Goal: Transaction & Acquisition: Download file/media

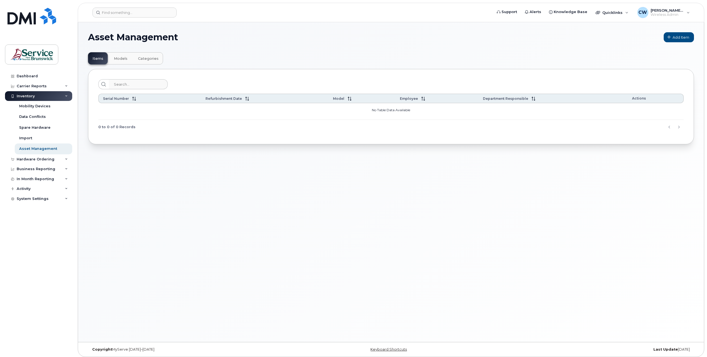
click at [158, 195] on div "Asset Management Add Item Items Models Categories Serial Number Refurbishment D…" at bounding box center [391, 181] width 626 height 319
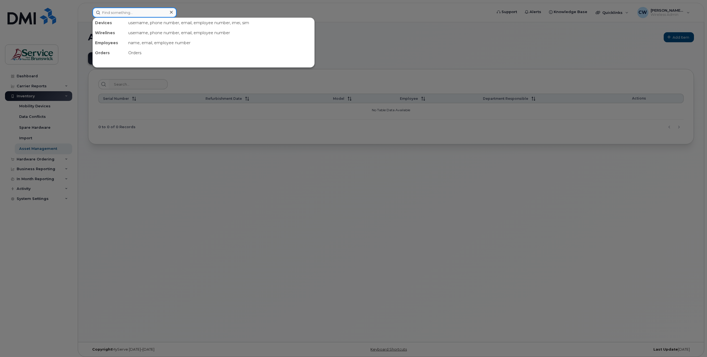
click at [112, 11] on input at bounding box center [135, 13] width 84 height 10
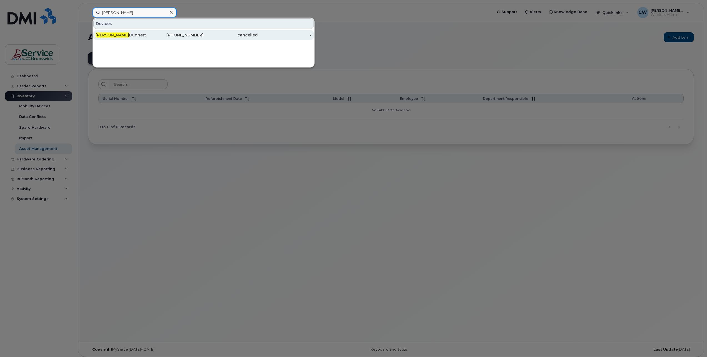
type input "gina"
click at [109, 34] on div "Gina Dunnett" at bounding box center [123, 35] width 54 height 6
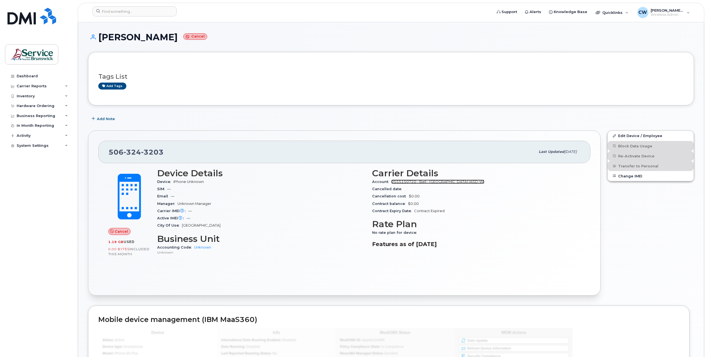
click at [457, 180] on link "0555150720 - Bell - [GEOGRAPHIC_DATA] (ASD-W)" at bounding box center [437, 181] width 93 height 4
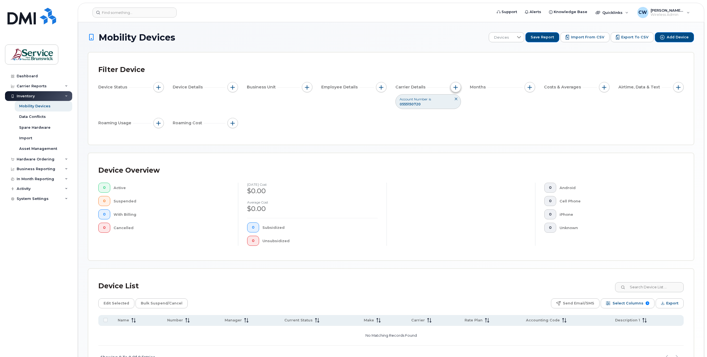
click at [454, 85] on span "button" at bounding box center [456, 87] width 4 height 4
click at [39, 268] on div "Dashboard Carrier Reports Monthly Billing Data Daily Data Pooling Data Behavior…" at bounding box center [39, 209] width 69 height 277
click at [36, 85] on div "Carrier Reports" at bounding box center [32, 86] width 30 height 4
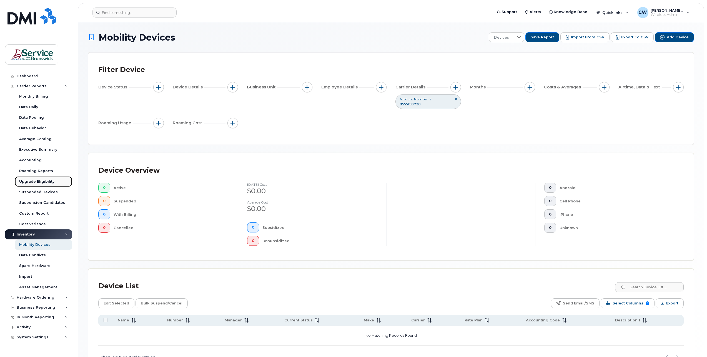
click at [33, 180] on div "Upgrade Eligibility" at bounding box center [36, 181] width 35 height 5
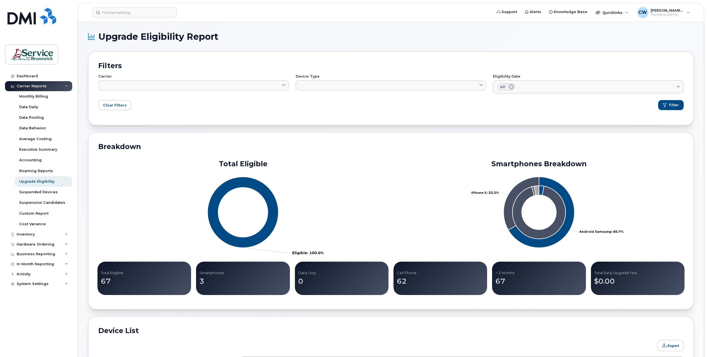
click at [106, 284] on p "67" at bounding box center [144, 281] width 87 height 10
click at [18, 71] on div "Dashboard Carrier Reports Monthly Billing Data Daily Data Pooling Data Behavior…" at bounding box center [37, 178] width 75 height 357
click at [21, 74] on div "Dashboard" at bounding box center [27, 76] width 21 height 4
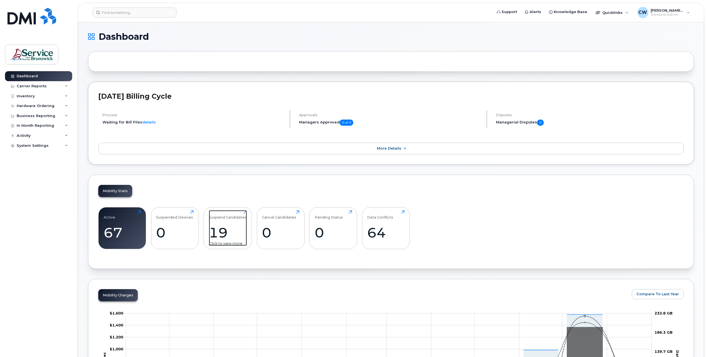
click at [228, 239] on div "19" at bounding box center [228, 232] width 38 height 16
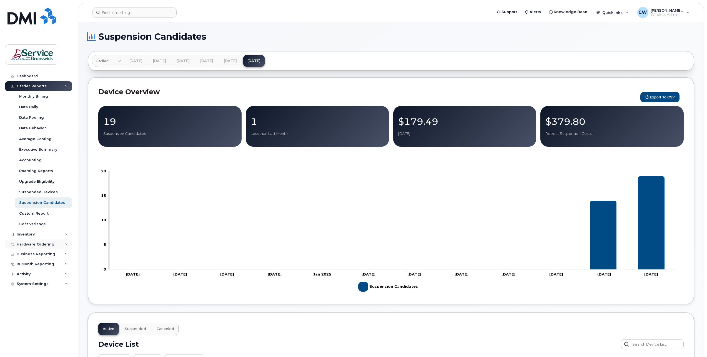
click at [41, 243] on div "Hardware Ordering" at bounding box center [36, 244] width 38 height 4
click at [25, 264] on div "Orders" at bounding box center [26, 265] width 14 height 5
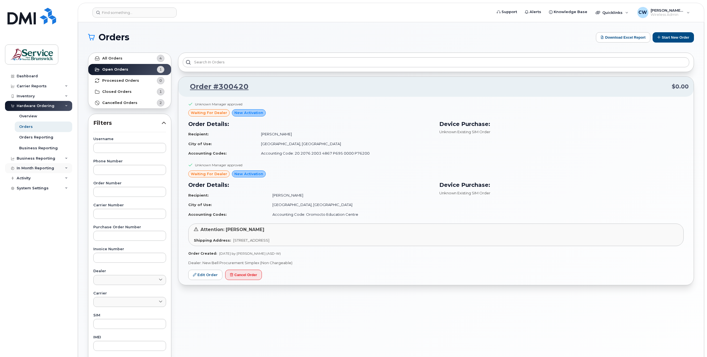
click at [48, 167] on div "In Month Reporting" at bounding box center [36, 168] width 38 height 4
click at [31, 210] on div "Activity" at bounding box center [38, 210] width 67 height 10
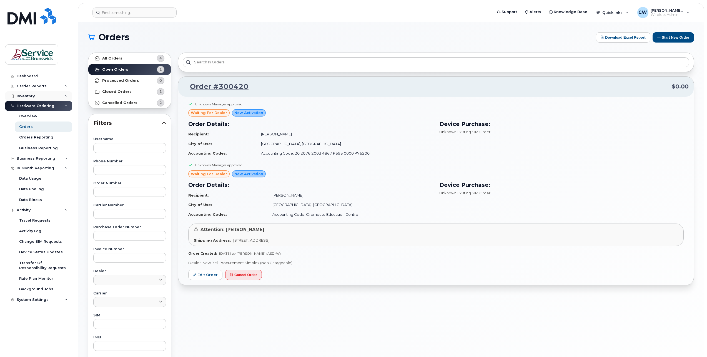
click at [45, 94] on div "Inventory" at bounding box center [38, 96] width 67 height 10
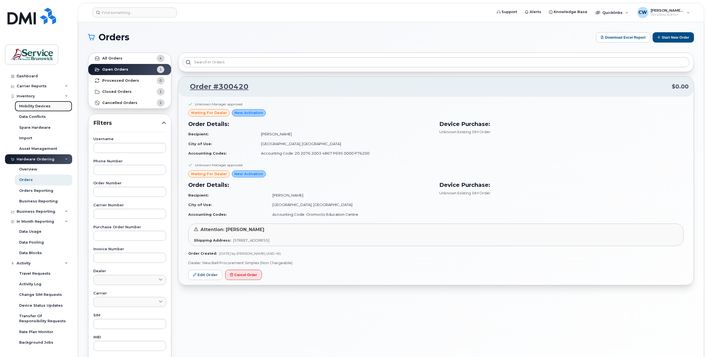
click at [45, 105] on div "Mobility Devices" at bounding box center [34, 106] width 31 height 5
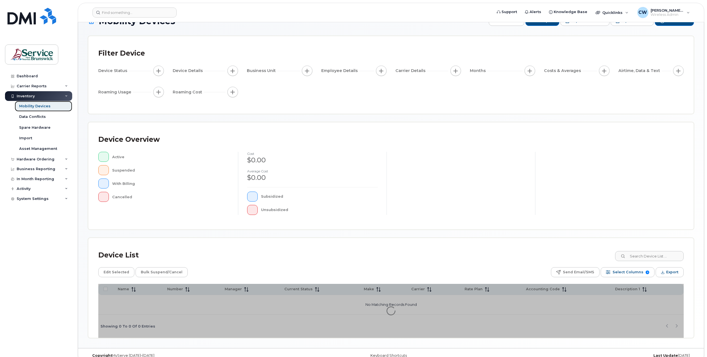
scroll to position [25, 0]
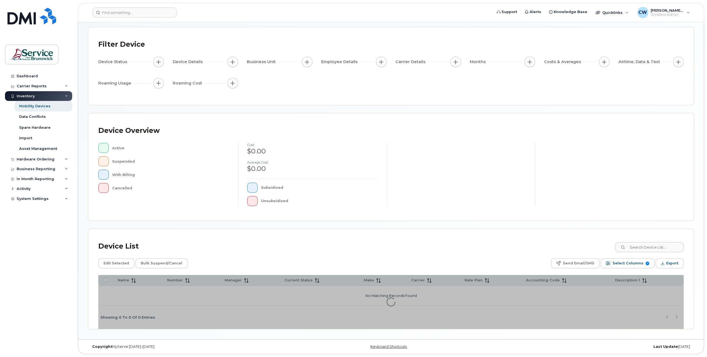
click at [220, 212] on div "Device Overview Active Suspended With Billing Cancelled cost $0.00 Average cost…" at bounding box center [391, 166] width 606 height 107
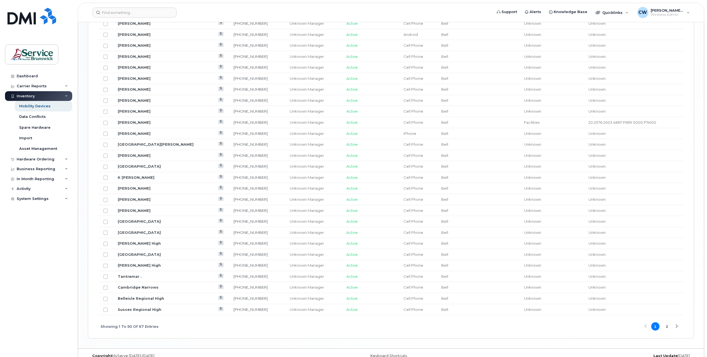
scroll to position [569, 0]
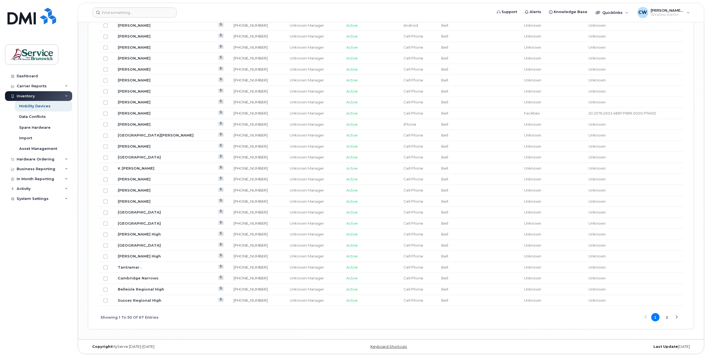
click at [668, 317] on button "2" at bounding box center [667, 317] width 8 height 8
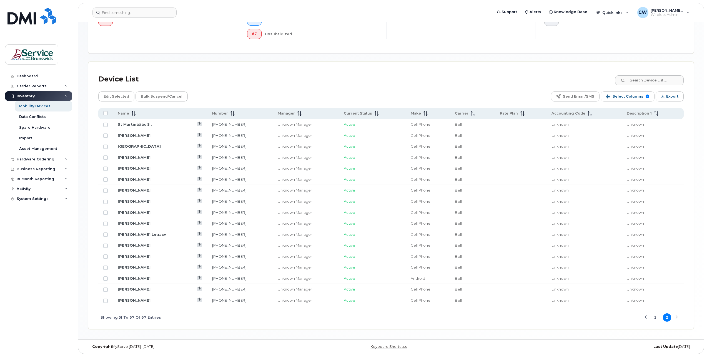
click at [656, 318] on button "1" at bounding box center [655, 317] width 8 height 8
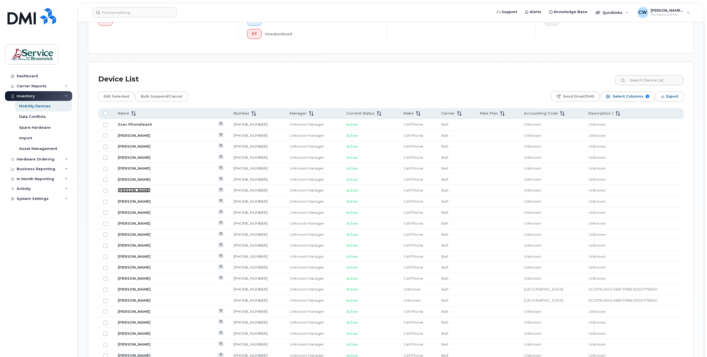
click at [131, 189] on link "[PERSON_NAME]" at bounding box center [134, 190] width 33 height 4
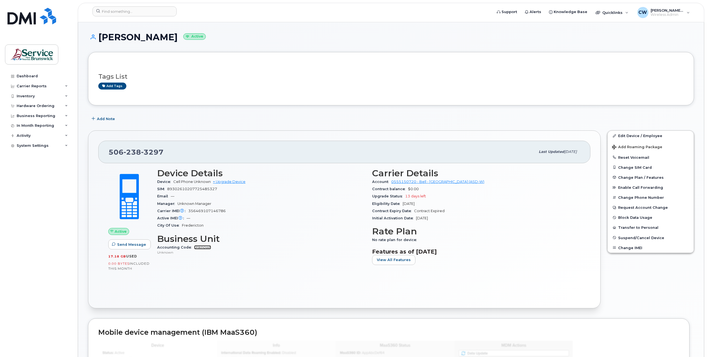
click at [199, 246] on link "Unknown" at bounding box center [202, 247] width 17 height 4
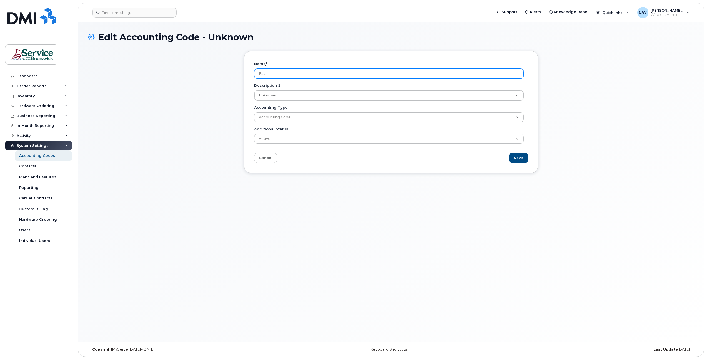
type input "Facilities"
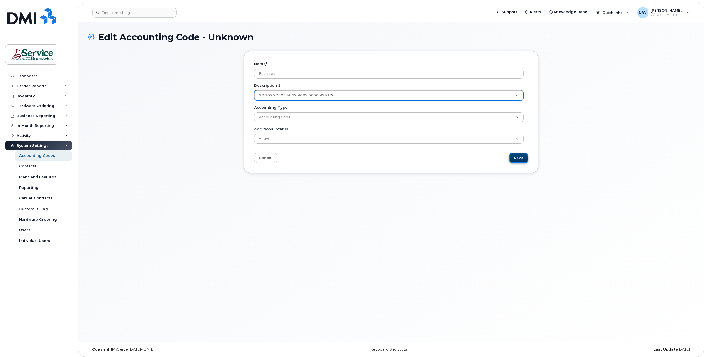
click at [519, 154] on input "Save" at bounding box center [518, 158] width 19 height 10
type input "Saving..."
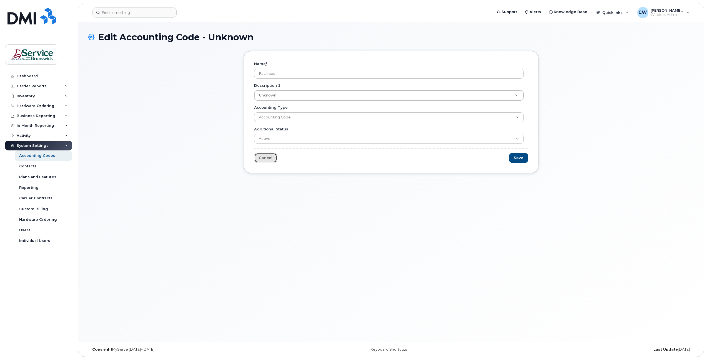
click at [270, 156] on link "Cancel" at bounding box center [265, 158] width 23 height 10
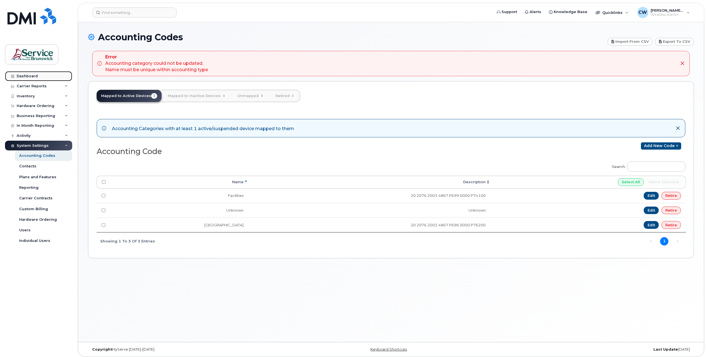
drag, startPoint x: 29, startPoint y: 75, endPoint x: 32, endPoint y: 73, distance: 3.2
click at [29, 74] on div "Dashboard" at bounding box center [27, 76] width 21 height 4
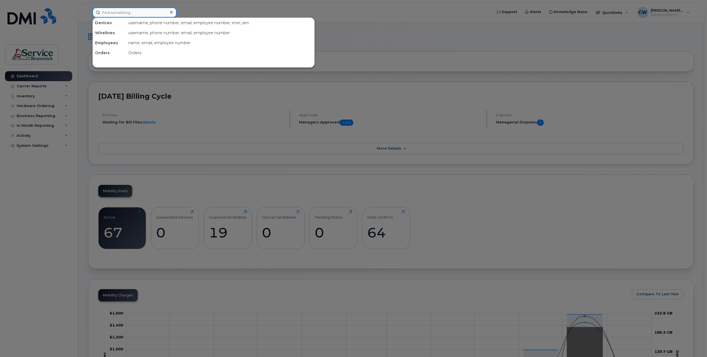
click at [108, 14] on input at bounding box center [135, 13] width 84 height 10
click at [240, 44] on div "name, email, employee number" at bounding box center [220, 43] width 188 height 10
click at [103, 24] on div "Devices" at bounding box center [109, 23] width 33 height 10
click at [116, 11] on input at bounding box center [135, 13] width 84 height 10
click at [132, 10] on input at bounding box center [135, 13] width 84 height 10
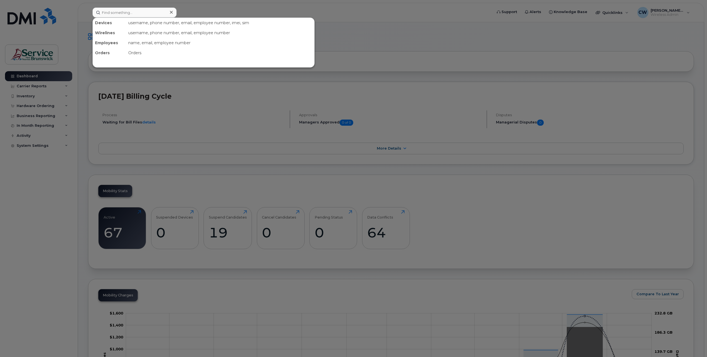
click at [96, 27] on div "Devices" at bounding box center [109, 23] width 33 height 10
click at [104, 33] on div "Wirelines" at bounding box center [109, 33] width 33 height 10
click at [107, 12] on input at bounding box center [135, 13] width 84 height 10
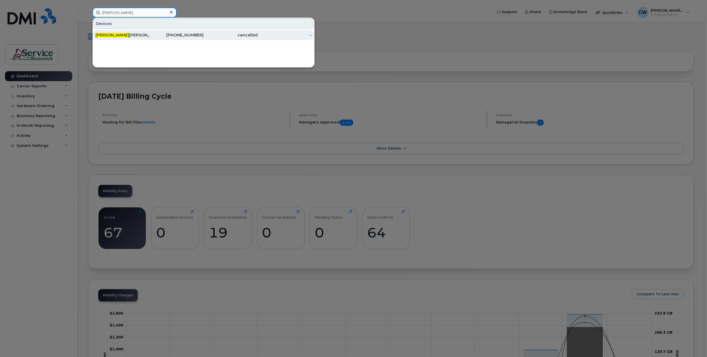
type input "daniel"
click at [121, 37] on div "Daniel Wishart" at bounding box center [123, 35] width 54 height 6
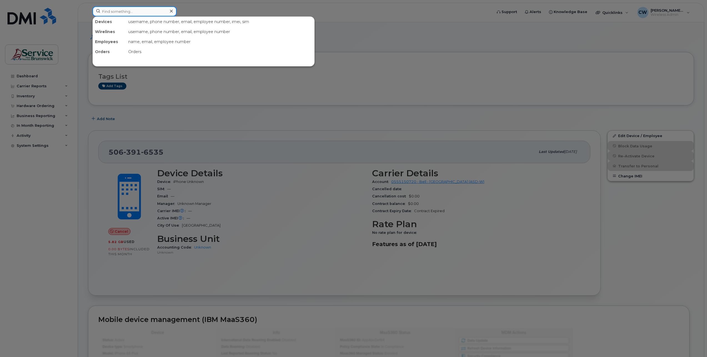
click at [121, 12] on input at bounding box center [135, 11] width 84 height 10
drag, startPoint x: 119, startPoint y: 13, endPoint x: 87, endPoint y: 11, distance: 32.3
click at [88, 11] on div "terri Devices Terri Mckellar 506-478-7019 cancelled -" at bounding box center [290, 12] width 405 height 12
drag, startPoint x: 121, startPoint y: 13, endPoint x: 69, endPoint y: 6, distance: 51.9
click at [88, 6] on div "conn Devices Louise Conn ell 506-639-0366 cancelled -" at bounding box center [290, 12] width 405 height 12
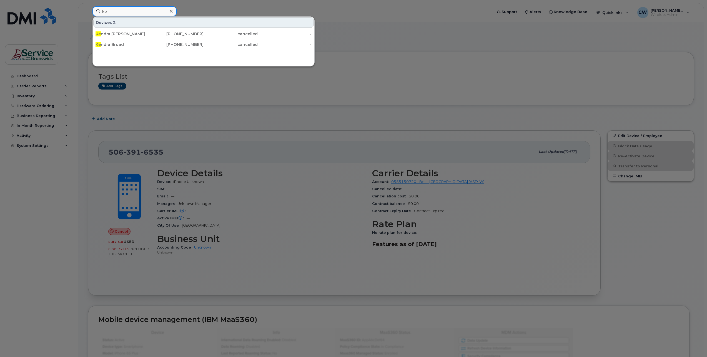
type input "k"
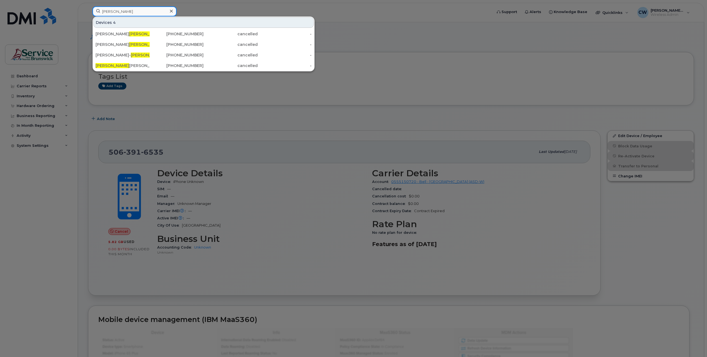
type input "stewart"
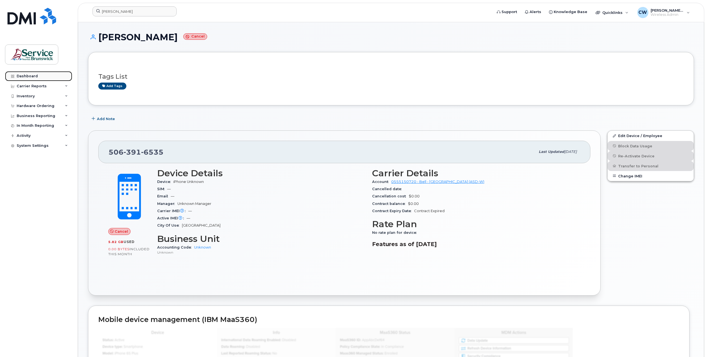
click at [32, 74] on div "Dashboard" at bounding box center [27, 76] width 21 height 4
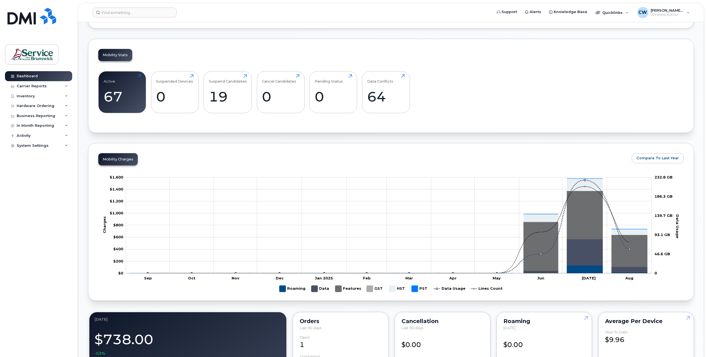
scroll to position [139, 0]
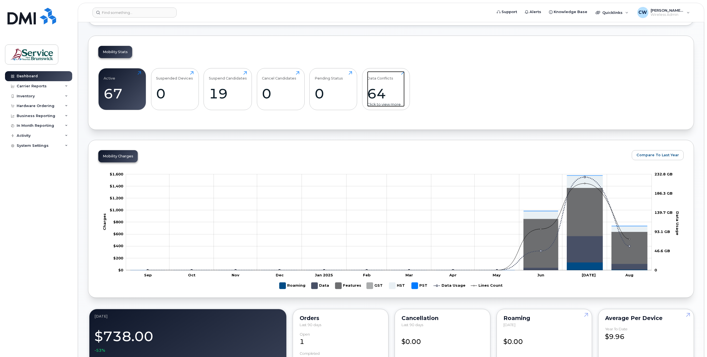
click at [381, 94] on div "64" at bounding box center [386, 93] width 38 height 16
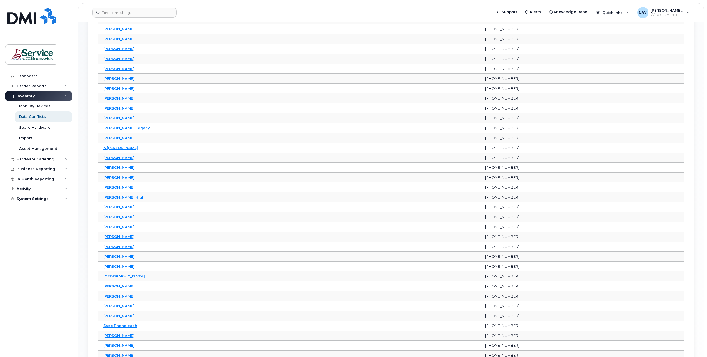
scroll to position [333, 0]
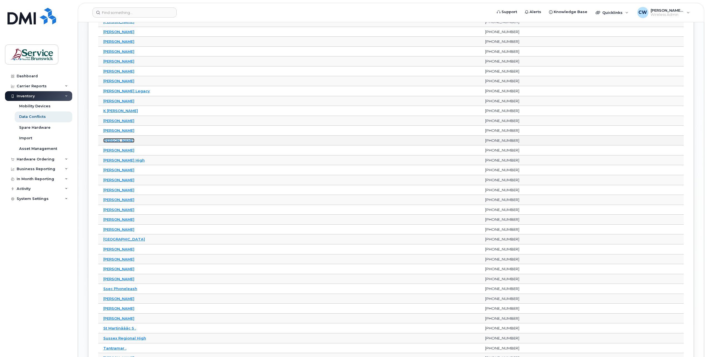
click at [112, 138] on link "[PERSON_NAME]" at bounding box center [118, 140] width 31 height 4
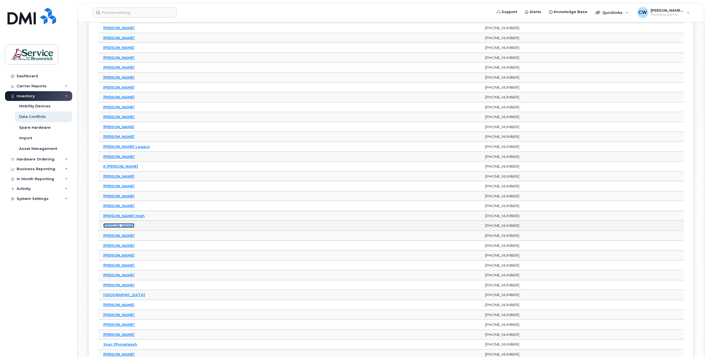
click at [113, 226] on link "Mike White" at bounding box center [118, 225] width 31 height 4
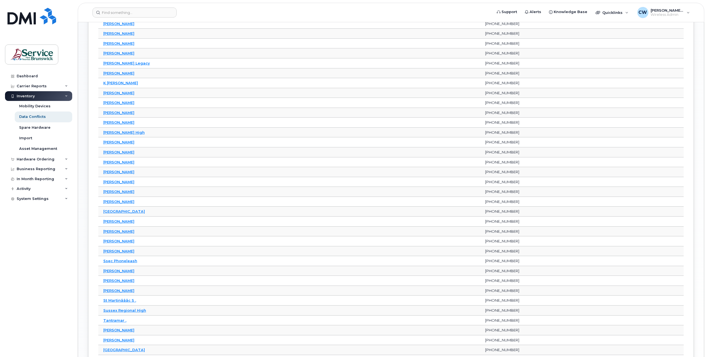
scroll to position [389, 0]
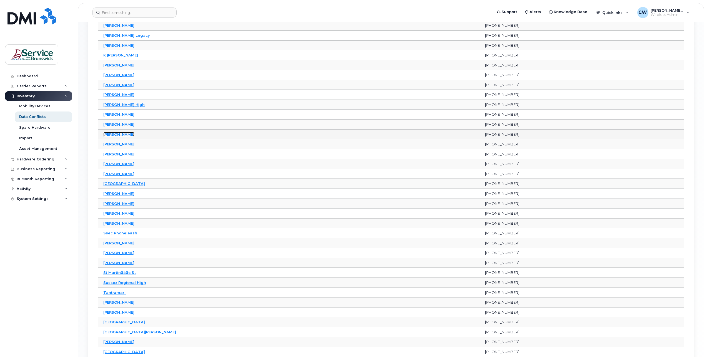
click at [113, 134] on link "[PERSON_NAME]" at bounding box center [118, 134] width 31 height 4
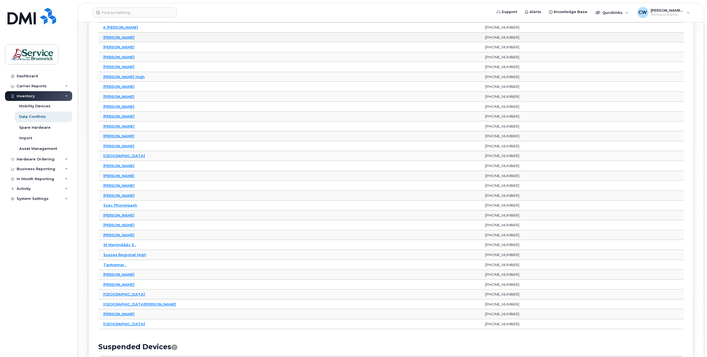
scroll to position [444, 0]
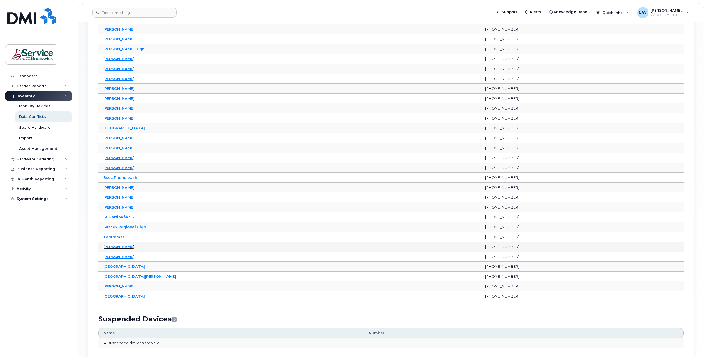
click at [110, 246] on link "[PERSON_NAME]" at bounding box center [118, 246] width 31 height 4
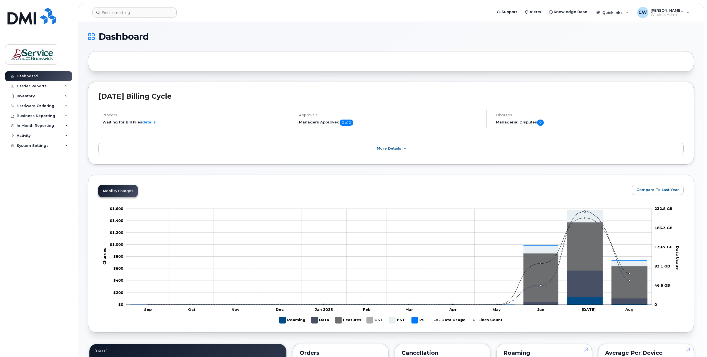
scroll to position [28, 0]
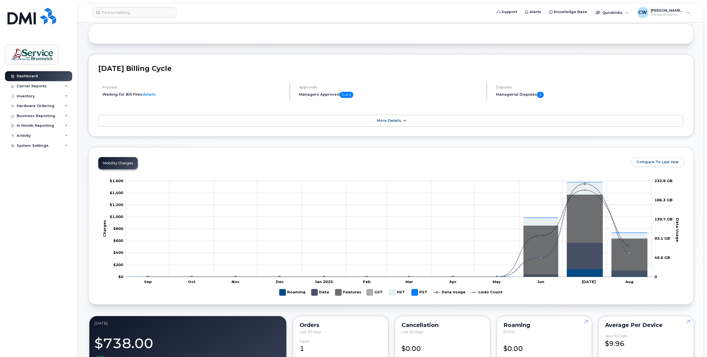
click at [403, 120] on icon at bounding box center [405, 121] width 4 height 4
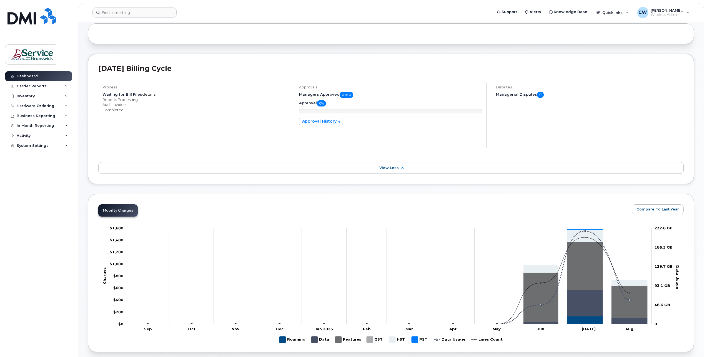
click at [148, 94] on link "details" at bounding box center [149, 94] width 14 height 4
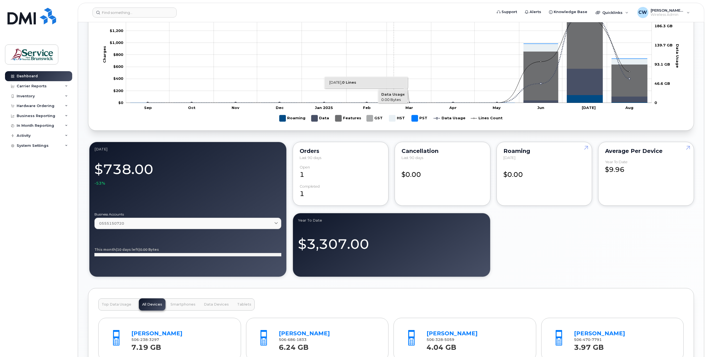
scroll to position [250, 0]
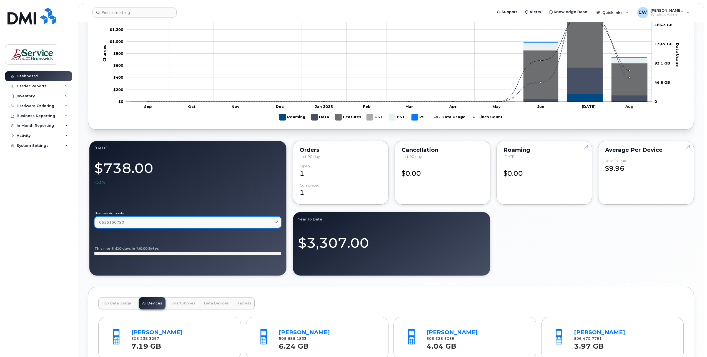
click at [276, 221] on icon at bounding box center [276, 222] width 4 height 4
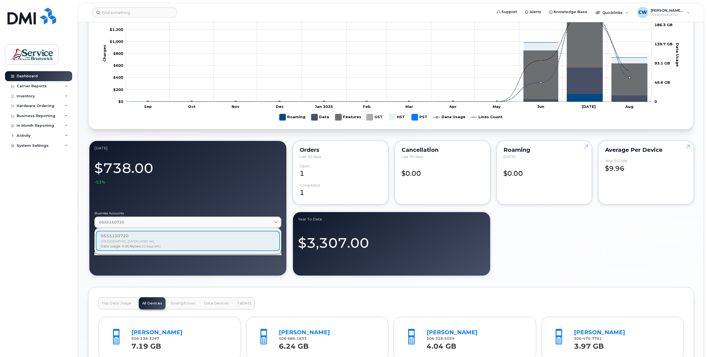
click at [260, 186] on div at bounding box center [187, 196] width 187 height 22
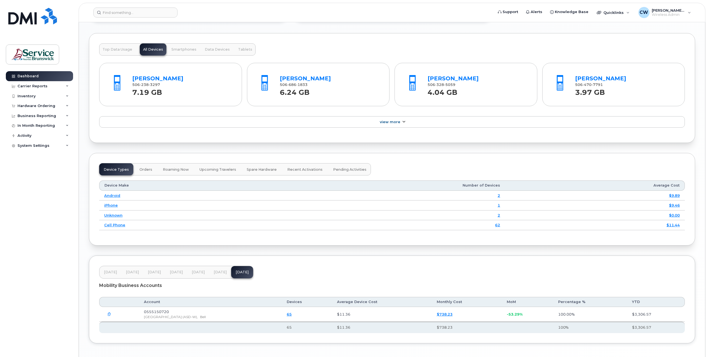
scroll to position [526, 0]
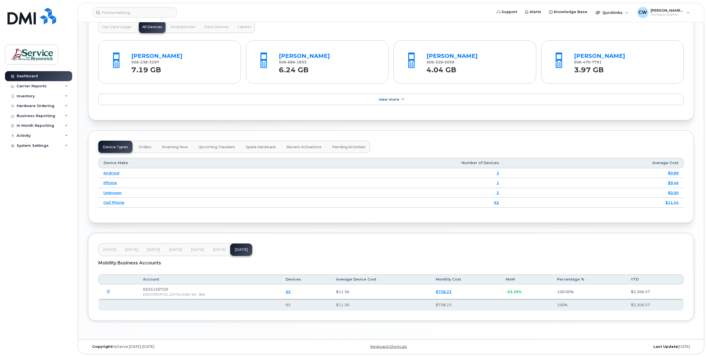
click at [291, 292] on link "65" at bounding box center [288, 291] width 5 height 4
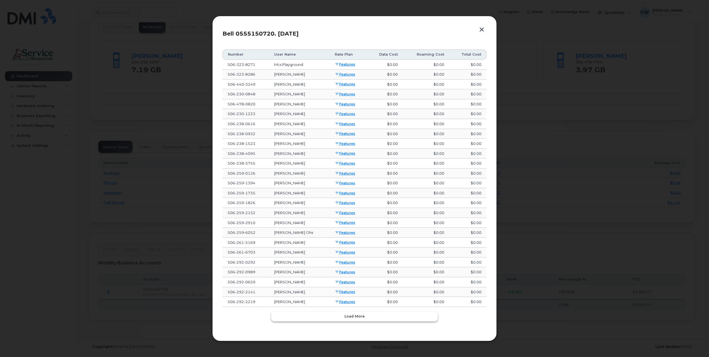
click at [350, 315] on span "Load more" at bounding box center [354, 315] width 20 height 5
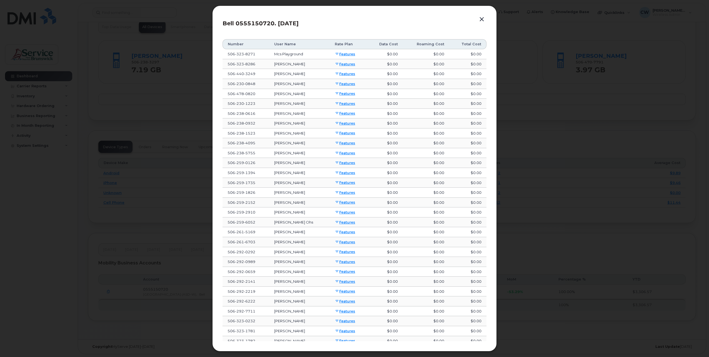
click at [339, 112] on icon at bounding box center [336, 112] width 3 height 3
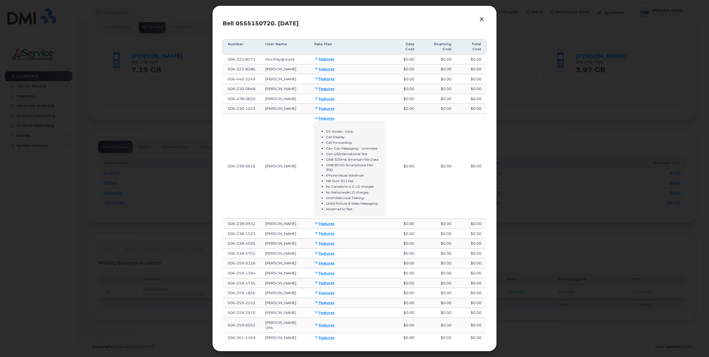
click at [318, 110] on icon at bounding box center [316, 108] width 3 height 3
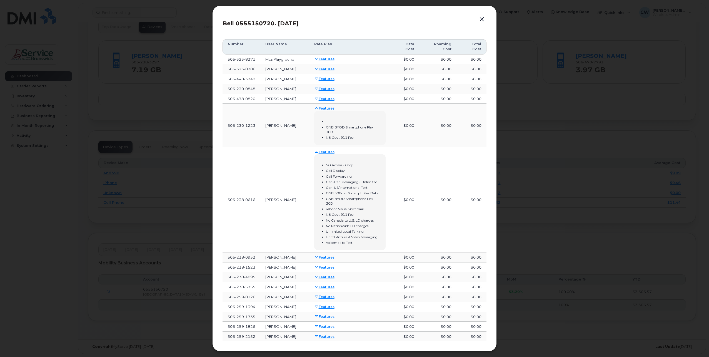
click at [316, 110] on icon at bounding box center [316, 107] width 3 height 3
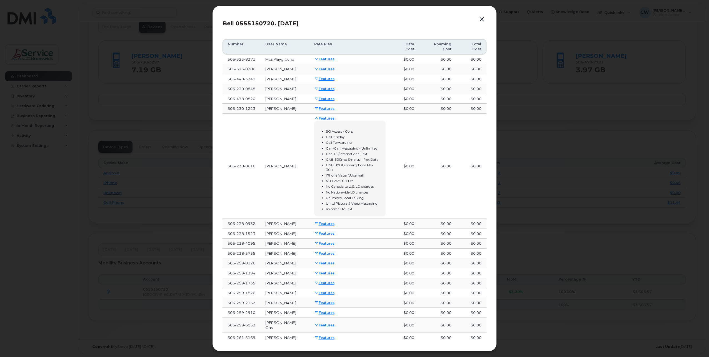
click at [317, 120] on icon at bounding box center [316, 117] width 3 height 3
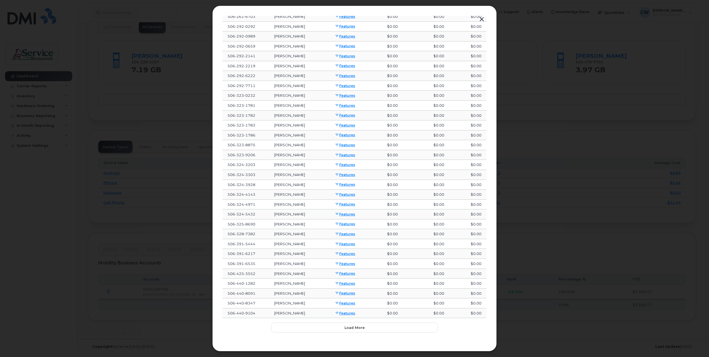
scroll to position [226, 0]
click at [352, 326] on span "Load more" at bounding box center [354, 326] width 20 height 5
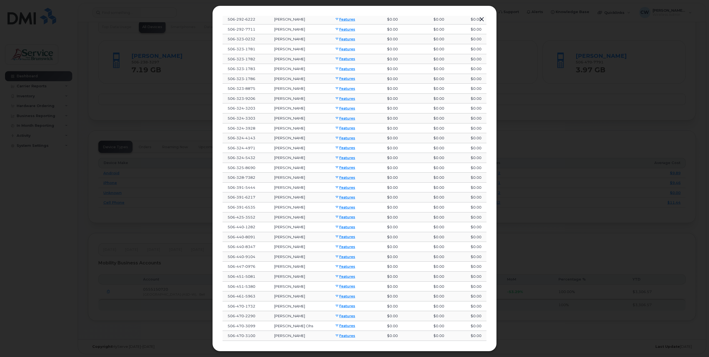
click at [339, 186] on icon at bounding box center [336, 187] width 3 height 3
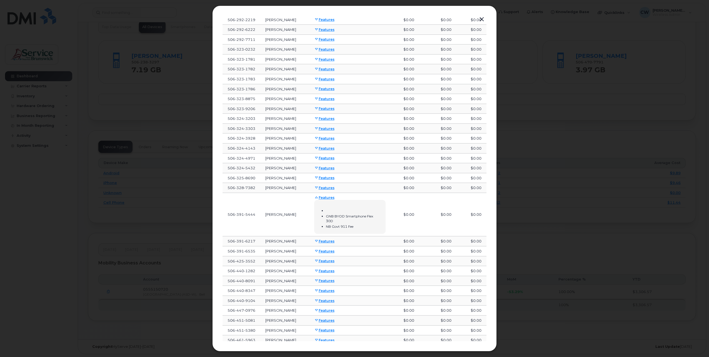
scroll to position [292, 0]
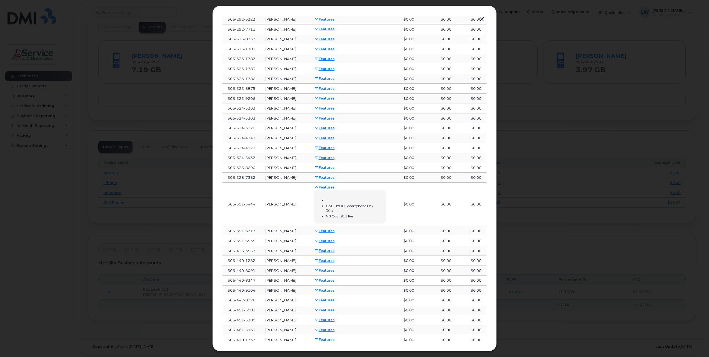
click at [316, 187] on icon at bounding box center [316, 186] width 3 height 3
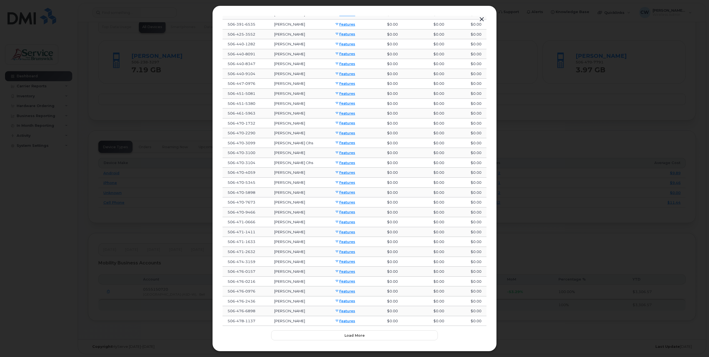
scroll to position [473, 0]
click at [350, 328] on span "Load more" at bounding box center [354, 326] width 20 height 5
click at [339, 227] on icon at bounding box center [337, 227] width 3 height 3
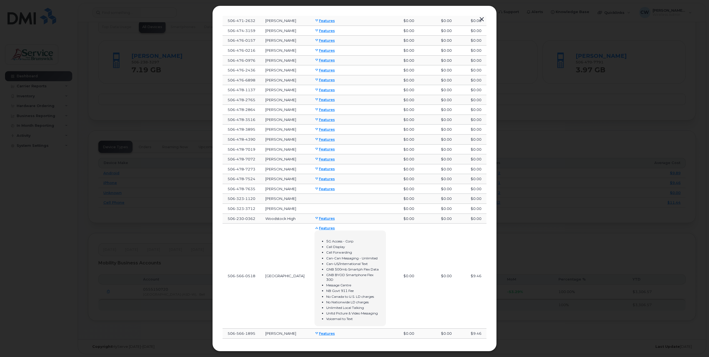
click at [318, 228] on icon at bounding box center [316, 227] width 3 height 3
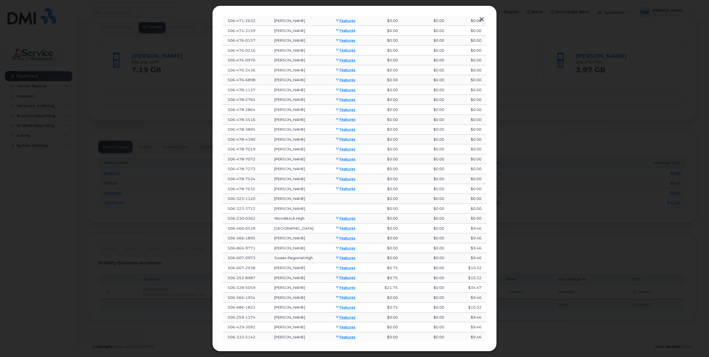
scroll to position [720, 0]
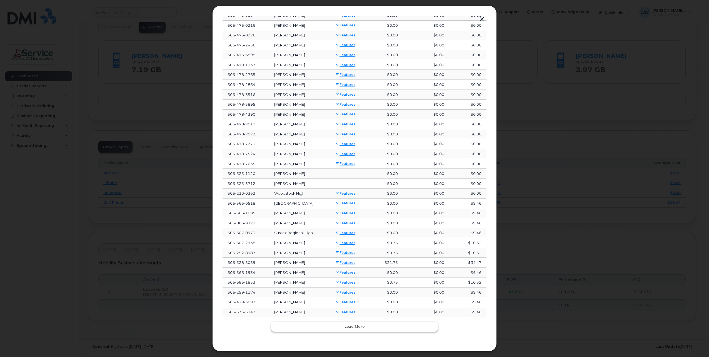
click at [348, 325] on span "Load more" at bounding box center [354, 326] width 20 height 5
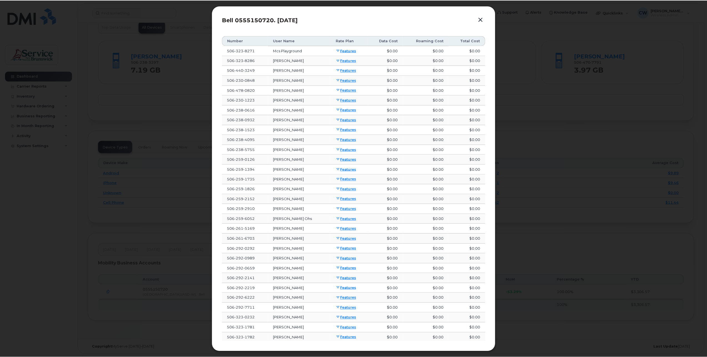
scroll to position [0, 0]
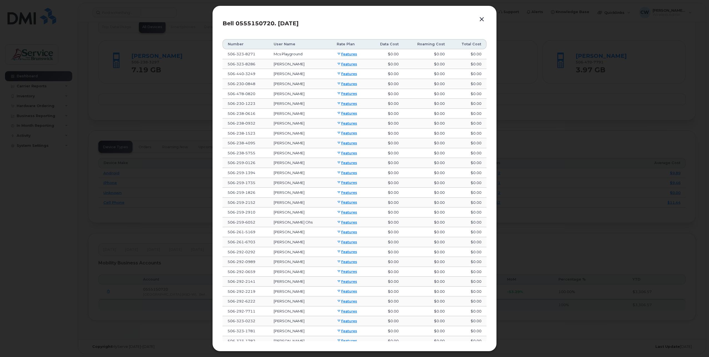
click at [484, 19] on button "button" at bounding box center [482, 20] width 8 height 8
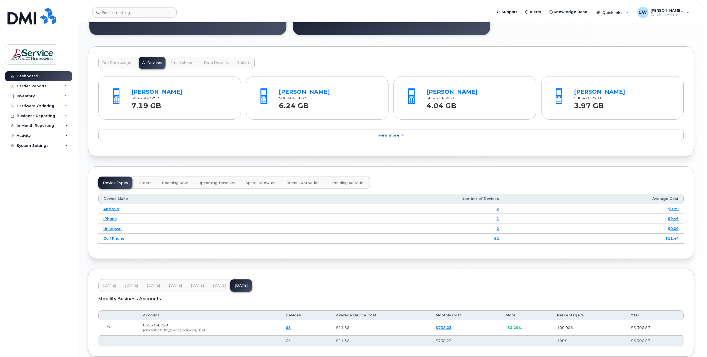
scroll to position [526, 0]
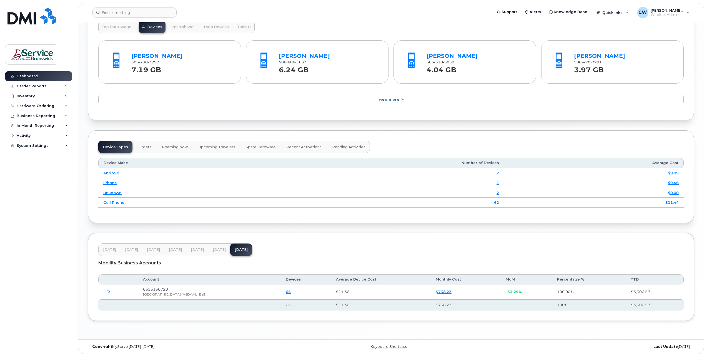
click at [108, 291] on icon "button" at bounding box center [109, 292] width 4 height 4
click at [111, 315] on span at bounding box center [111, 315] width 4 height 4
click at [105, 315] on input "images/PDF_555150720_00...pdf" at bounding box center [103, 315] width 3 height 3
checkbox input "true"
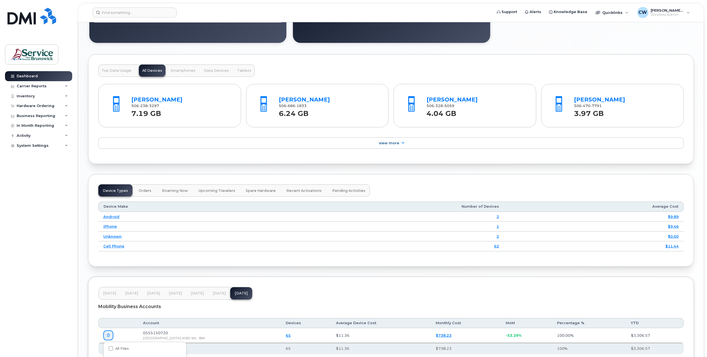
scroll to position [471, 0]
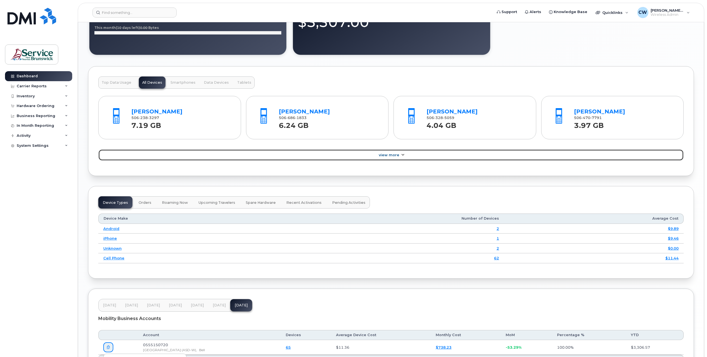
click at [398, 153] on link "View More" at bounding box center [391, 155] width 586 height 12
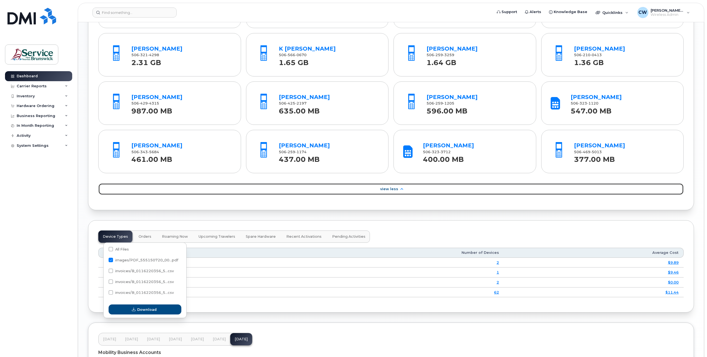
scroll to position [554, 0]
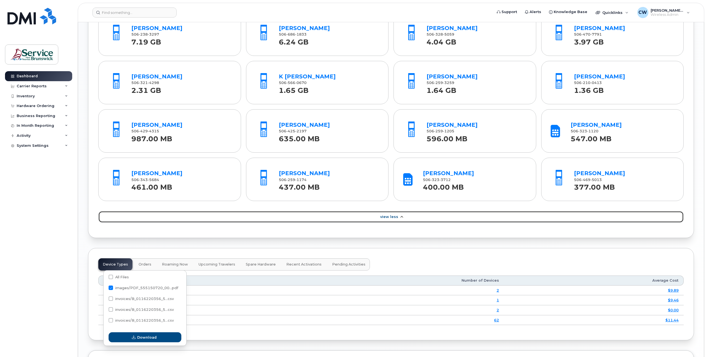
click at [401, 215] on icon at bounding box center [401, 217] width 4 height 4
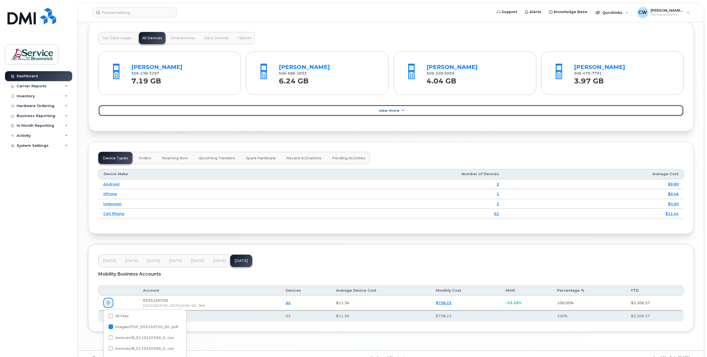
scroll to position [543, 0]
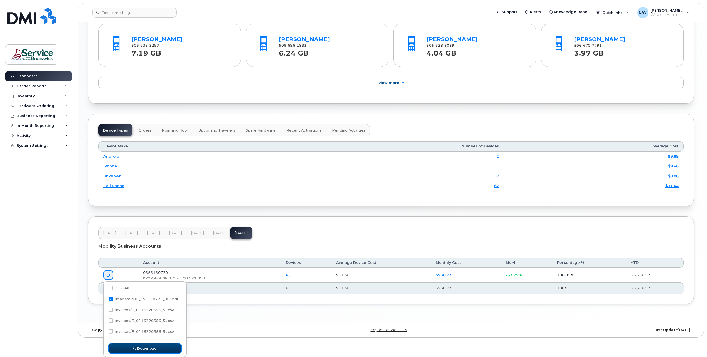
click at [145, 346] on span "Download" at bounding box center [146, 348] width 19 height 5
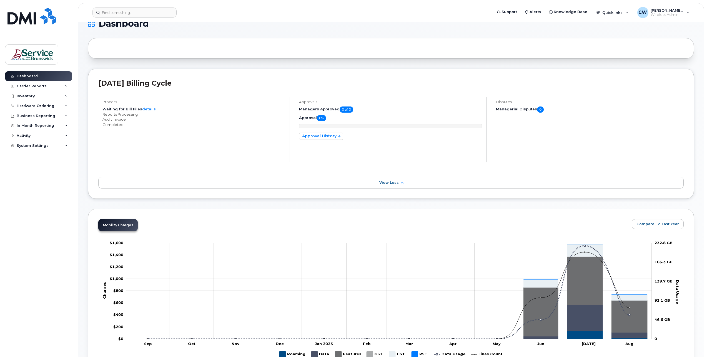
scroll to position [0, 0]
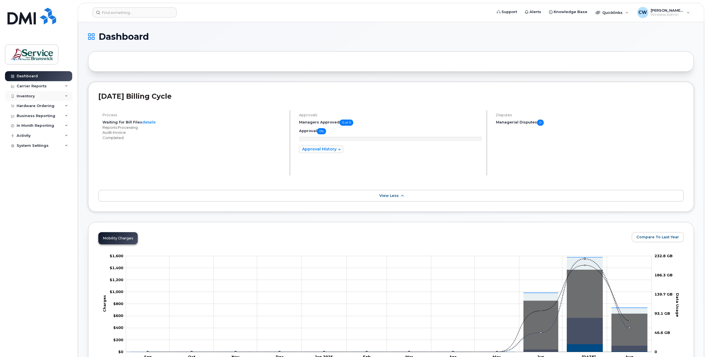
click at [66, 95] on icon at bounding box center [66, 96] width 3 height 3
click at [47, 147] on div "Asset Management" at bounding box center [38, 148] width 38 height 5
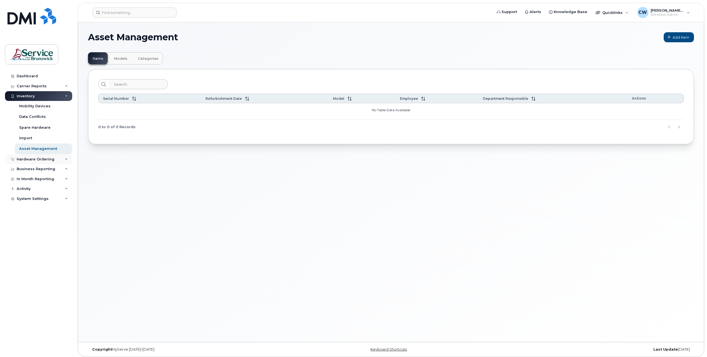
click at [68, 158] on div "Hardware Ordering" at bounding box center [38, 159] width 67 height 10
click at [68, 211] on div "Business Reporting" at bounding box center [38, 211] width 67 height 10
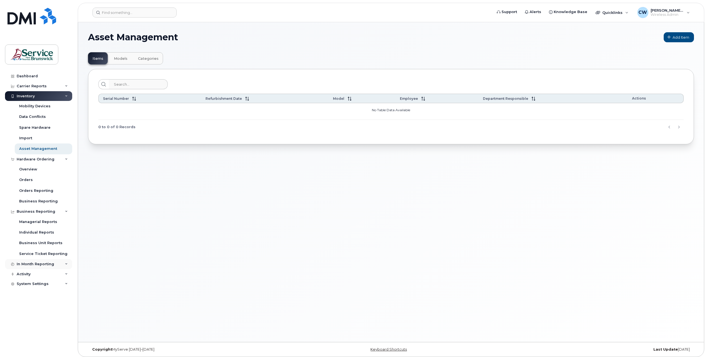
click at [66, 263] on icon at bounding box center [66, 264] width 3 height 3
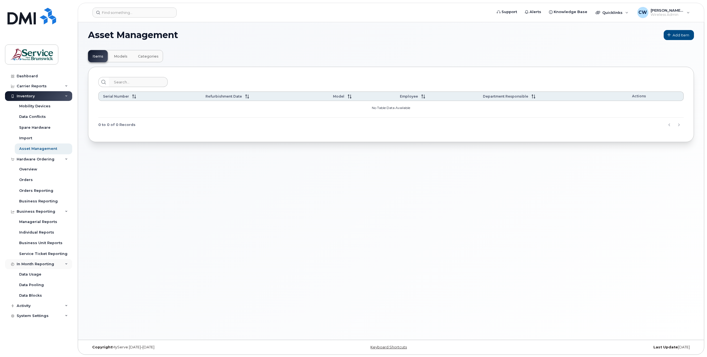
scroll to position [3, 0]
click at [64, 305] on div "Activity" at bounding box center [38, 306] width 67 height 10
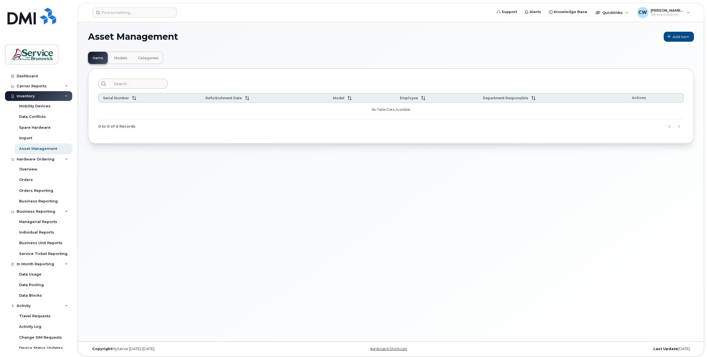
scroll to position [0, 0]
click at [41, 75] on link "Dashboard" at bounding box center [38, 76] width 67 height 10
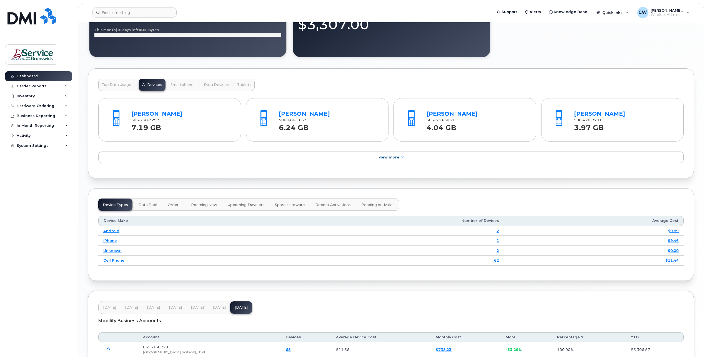
scroll to position [528, 0]
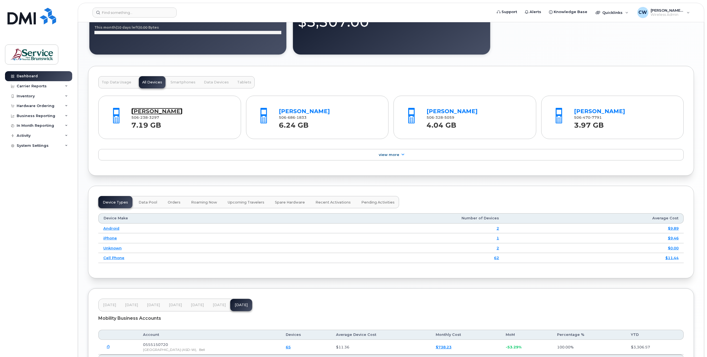
click at [149, 111] on link "[PERSON_NAME]" at bounding box center [156, 111] width 51 height 7
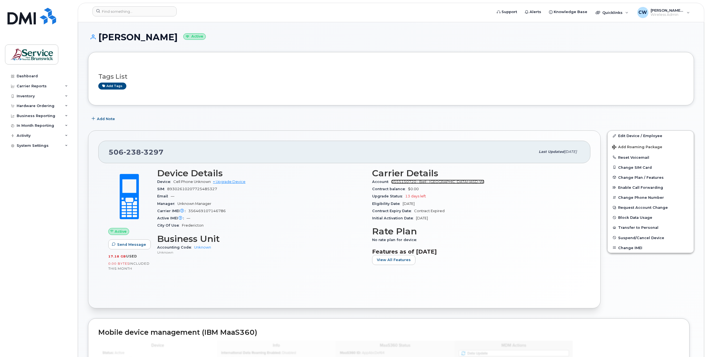
click at [448, 181] on link "0555150720 - Bell - ANGLOPHONE WEST SCHOOL DISTRICT (ASD-W)" at bounding box center [437, 181] width 93 height 4
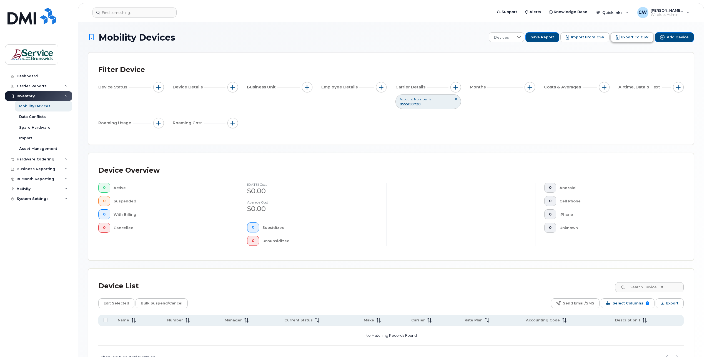
click at [636, 35] on span "Export to CSV" at bounding box center [634, 37] width 27 height 5
click at [425, 100] on span "Account Number" at bounding box center [414, 99] width 28 height 5
click at [456, 86] on span "button" at bounding box center [456, 87] width 4 height 4
click at [456, 85] on span "button" at bounding box center [456, 87] width 4 height 4
click at [242, 296] on div "Device List Edit Selected Bulk Suspend/Cancel Send Email/SMS Select Columns 9 F…" at bounding box center [391, 324] width 586 height 90
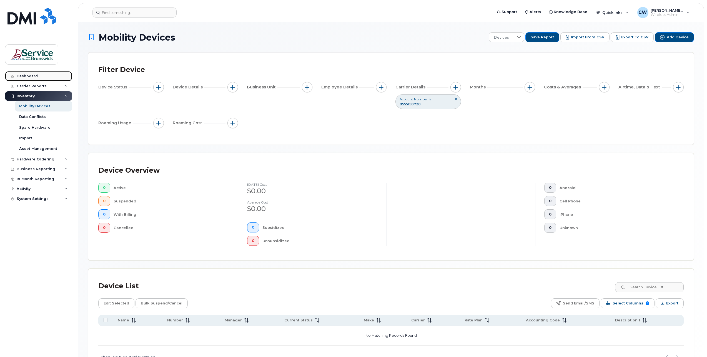
click at [31, 76] on div "Dashboard" at bounding box center [27, 76] width 21 height 4
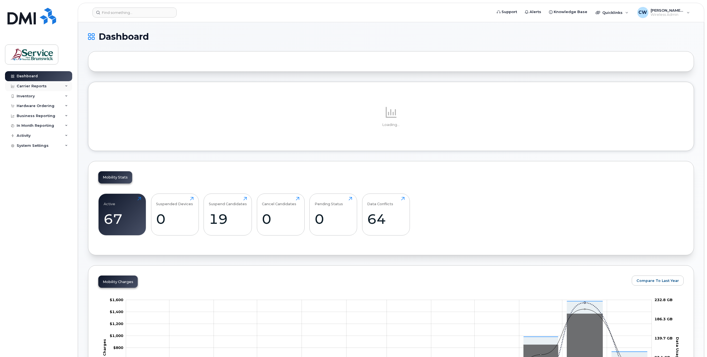
click at [40, 83] on div "Carrier Reports" at bounding box center [38, 86] width 67 height 10
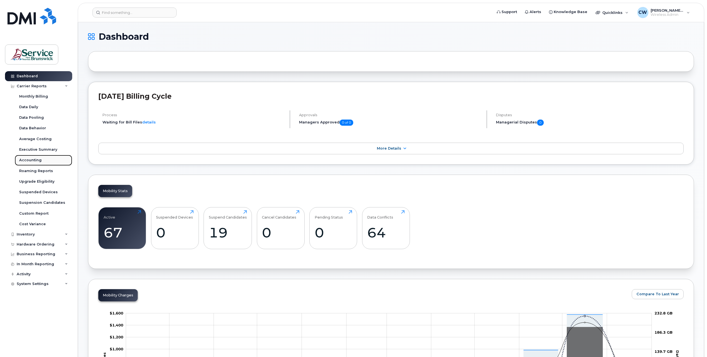
click at [29, 160] on div "Accounting" at bounding box center [30, 160] width 23 height 5
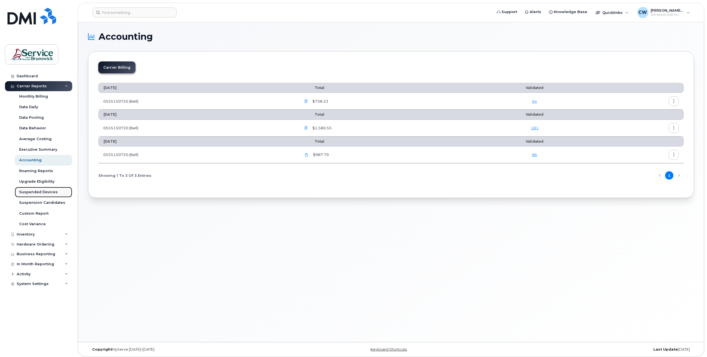
click at [46, 193] on div "Suspended Devices" at bounding box center [38, 191] width 39 height 5
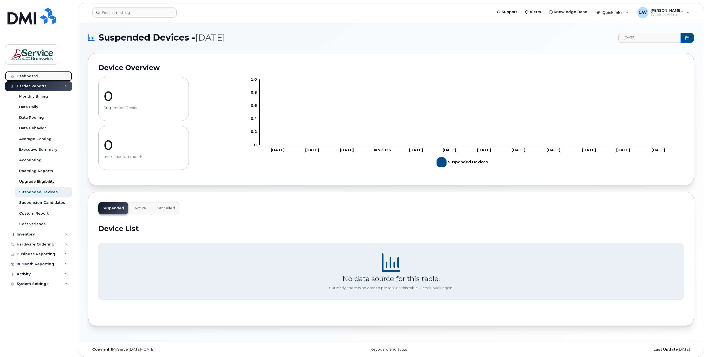
click at [31, 78] on div "Dashboard" at bounding box center [27, 76] width 21 height 4
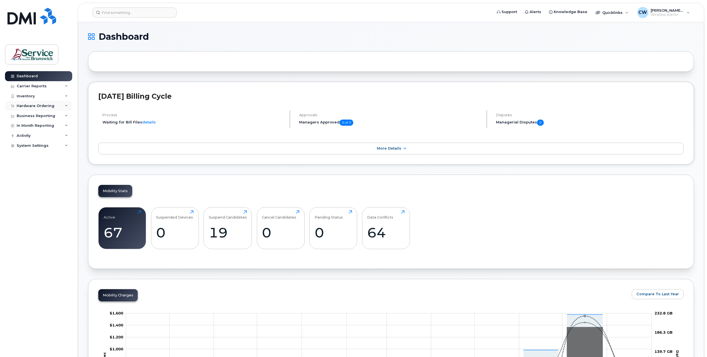
click at [66, 104] on icon at bounding box center [66, 105] width 3 height 3
click at [28, 116] on div "Overview" at bounding box center [28, 116] width 18 height 5
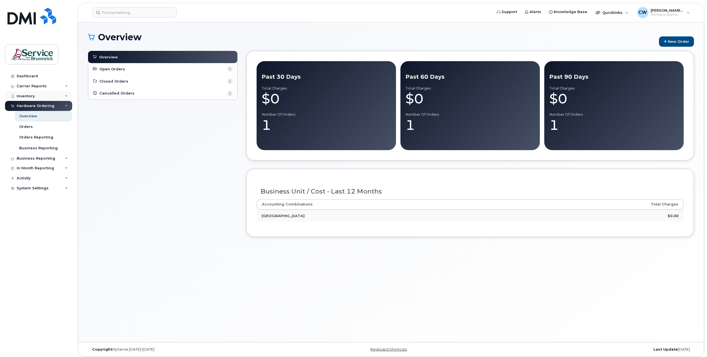
click at [68, 95] on div "Inventory" at bounding box center [38, 96] width 67 height 10
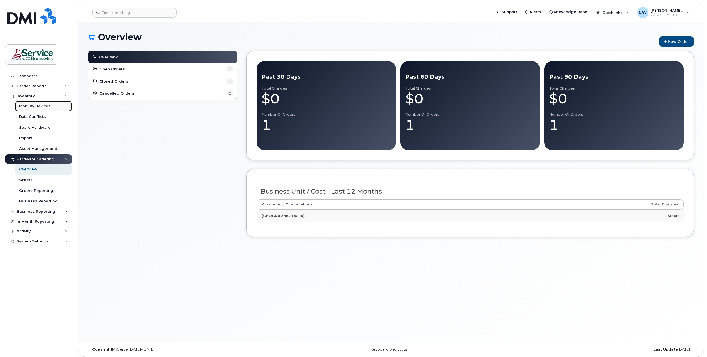
click at [41, 105] on div "Mobility Devices" at bounding box center [34, 106] width 31 height 5
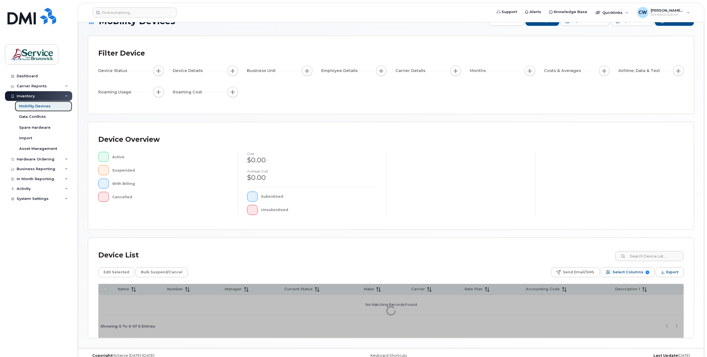
scroll to position [25, 0]
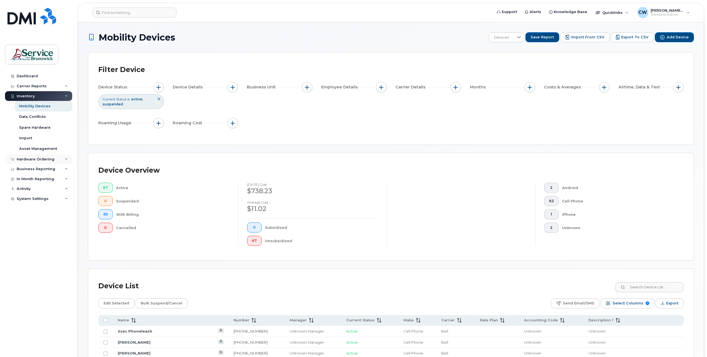
click at [67, 158] on icon at bounding box center [66, 159] width 3 height 3
click at [67, 211] on icon at bounding box center [66, 211] width 3 height 3
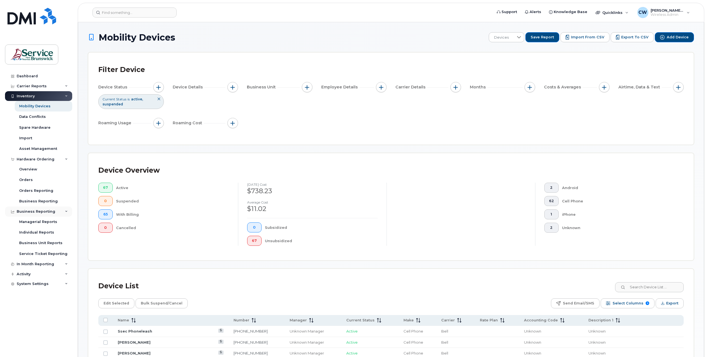
click at [67, 211] on icon at bounding box center [66, 211] width 3 height 3
click at [63, 220] on div "In Month Reporting" at bounding box center [38, 221] width 67 height 10
click at [66, 230] on icon at bounding box center [66, 231] width 3 height 3
click at [68, 85] on div "Carrier Reports" at bounding box center [38, 86] width 67 height 10
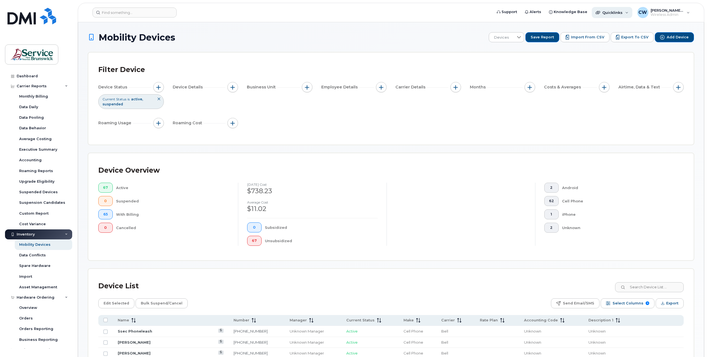
click at [627, 11] on div "Quicklinks" at bounding box center [612, 12] width 41 height 11
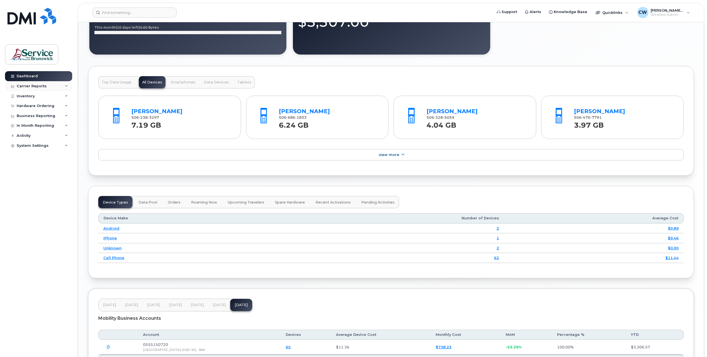
scroll to position [528, 0]
click at [34, 85] on div "Carrier Reports" at bounding box center [32, 86] width 30 height 4
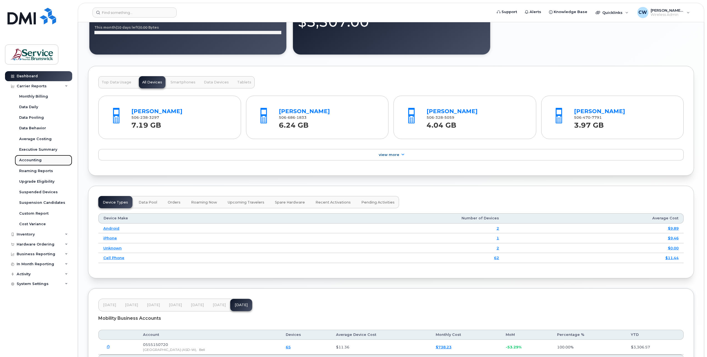
click at [30, 159] on div "Accounting" at bounding box center [30, 160] width 23 height 5
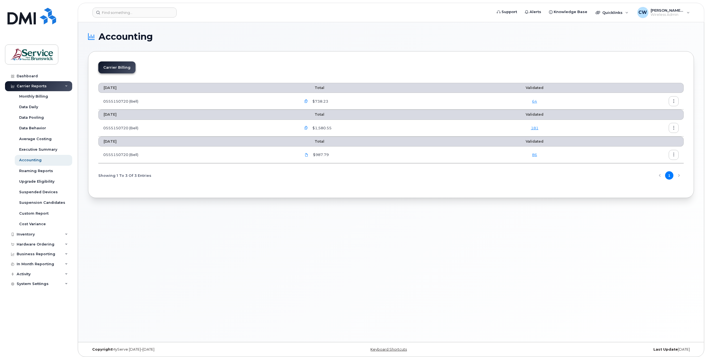
click at [308, 100] on icon "button" at bounding box center [306, 101] width 4 height 4
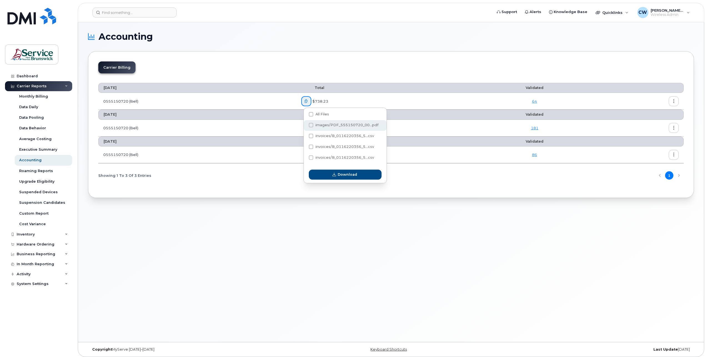
click at [311, 124] on span at bounding box center [311, 125] width 4 height 4
click at [305, 124] on input "images/PDF_555150720_00...pdf" at bounding box center [303, 125] width 3 height 3
checkbox input "true"
click at [345, 175] on span "Download" at bounding box center [347, 174] width 19 height 5
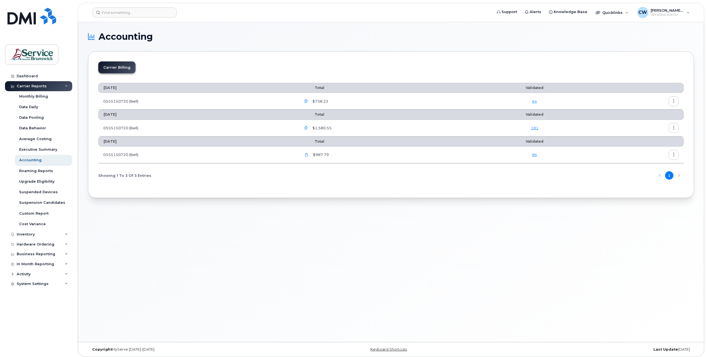
click at [707, 274] on body "Support Alerts Knowledge Base Quicklinks Suspend / Cancel Device Change SIM Car…" at bounding box center [353, 179] width 707 height 359
click at [534, 155] on link "86" at bounding box center [534, 154] width 5 height 4
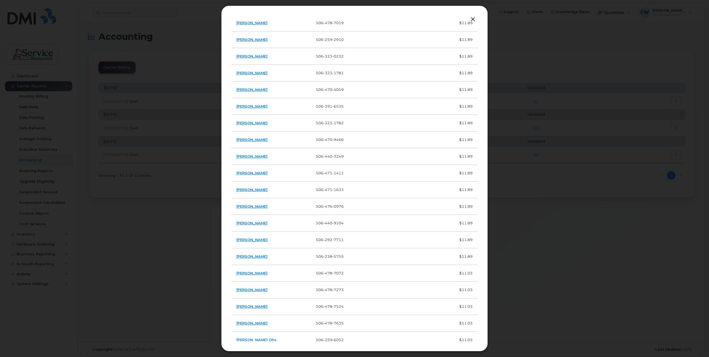
scroll to position [250, 0]
